Goal: Transaction & Acquisition: Purchase product/service

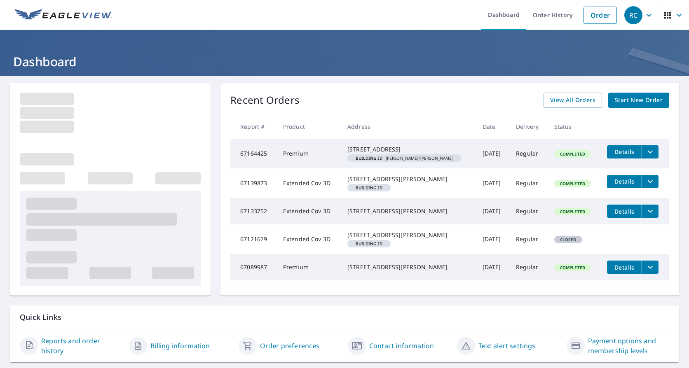
click at [616, 97] on span "Start New Order" at bounding box center [639, 100] width 48 height 10
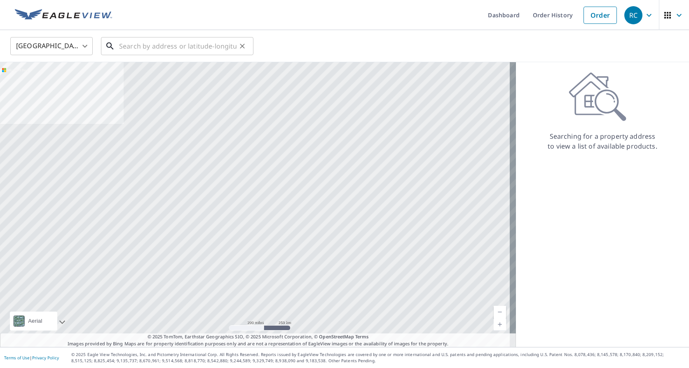
click at [223, 45] on input "text" at bounding box center [177, 46] width 117 height 23
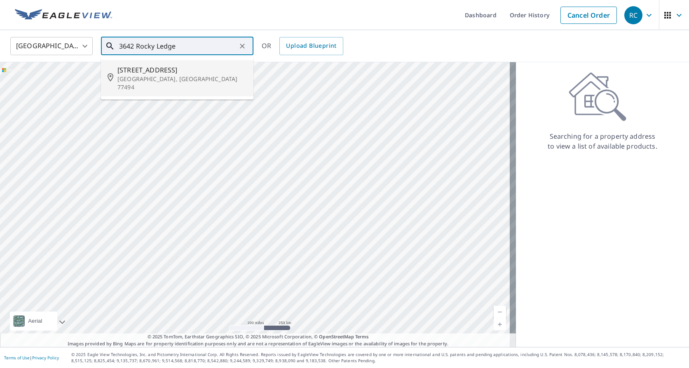
click at [211, 73] on span "[STREET_ADDRESS]" at bounding box center [181, 70] width 129 height 10
type input "[STREET_ADDRESS]"
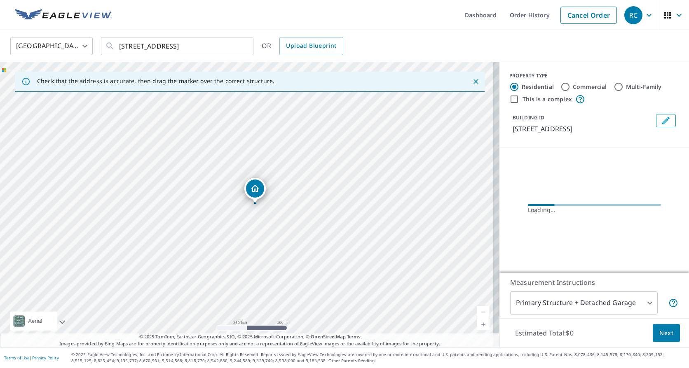
click at [477, 325] on link "Current Level 17, Zoom In" at bounding box center [483, 325] width 12 height 12
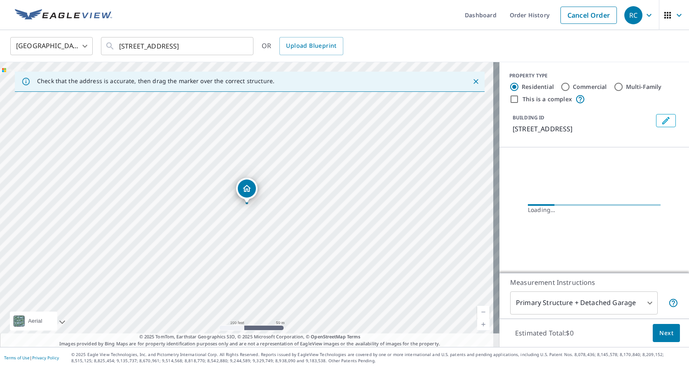
click at [477, 325] on link "Current Level 18, Zoom In" at bounding box center [483, 325] width 12 height 12
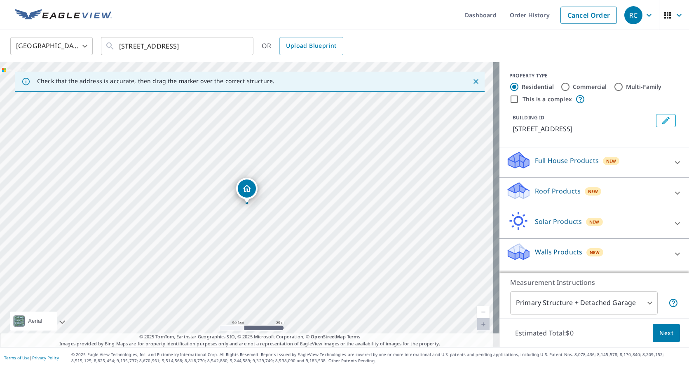
click at [477, 325] on link "Current Level 19, Zoom In Disabled" at bounding box center [483, 325] width 12 height 12
click at [662, 120] on icon "Edit building 1" at bounding box center [665, 120] width 7 height 7
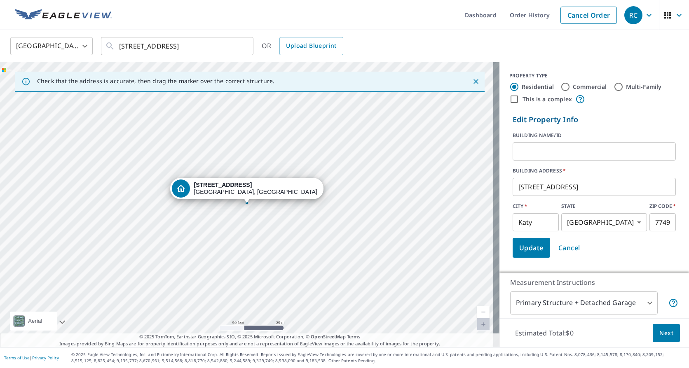
click at [583, 151] on input "text" at bounding box center [594, 151] width 163 height 23
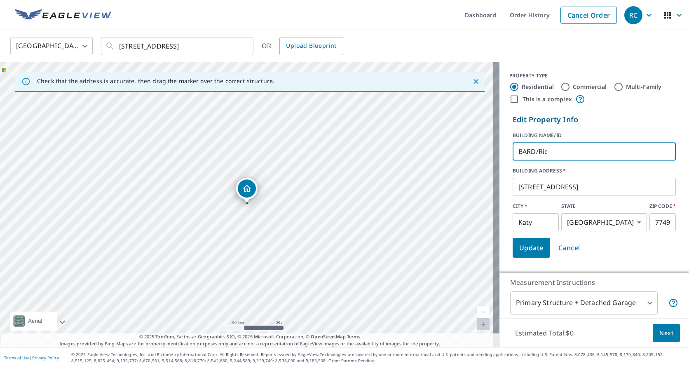
type input "BARD/[PERSON_NAME]"
click at [534, 245] on span "Update" at bounding box center [531, 248] width 24 height 12
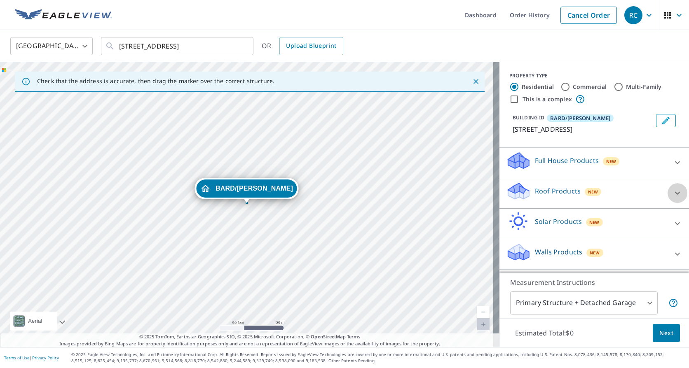
click at [673, 192] on icon at bounding box center [678, 193] width 10 height 10
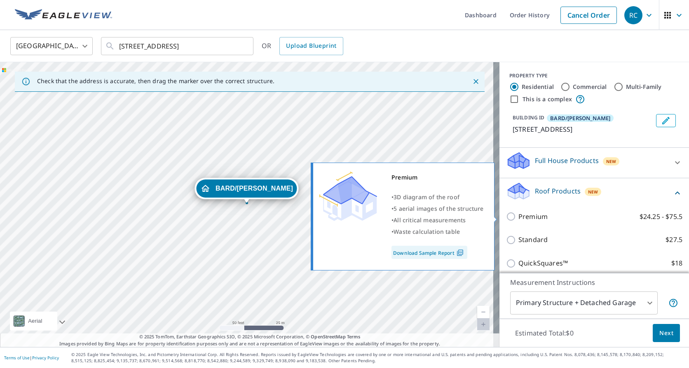
click at [506, 215] on input "Premium $24.25 - $75.5" at bounding box center [512, 217] width 12 height 10
checkbox input "true"
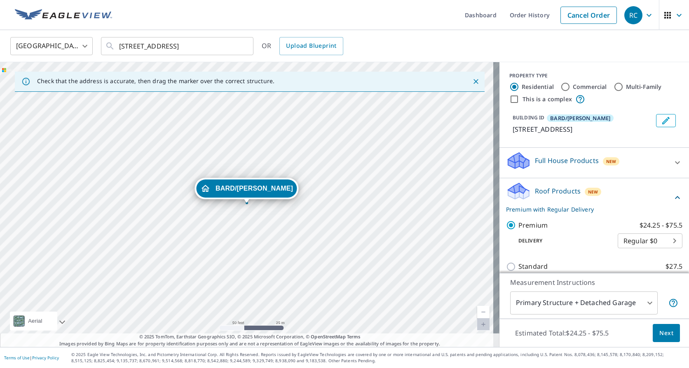
click at [660, 331] on span "Next" at bounding box center [666, 333] width 14 height 10
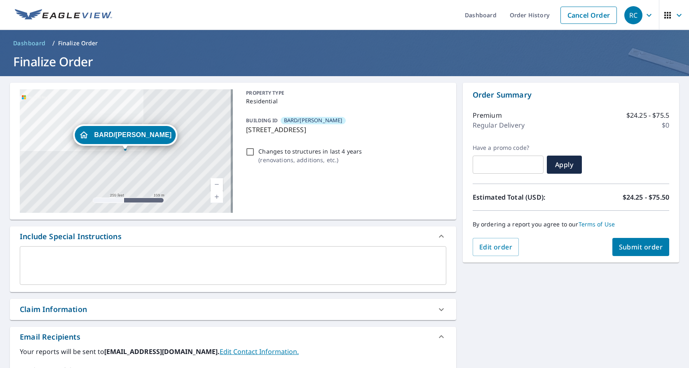
click at [633, 248] on span "Submit order" at bounding box center [641, 247] width 44 height 9
